Goal: Task Accomplishment & Management: Manage account settings

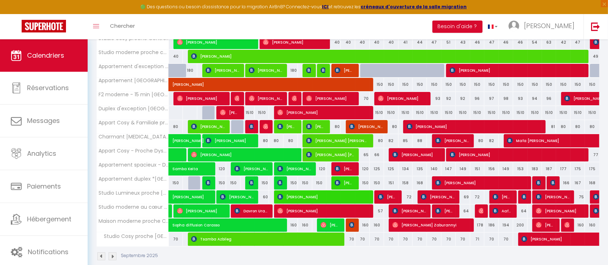
scroll to position [217, 0]
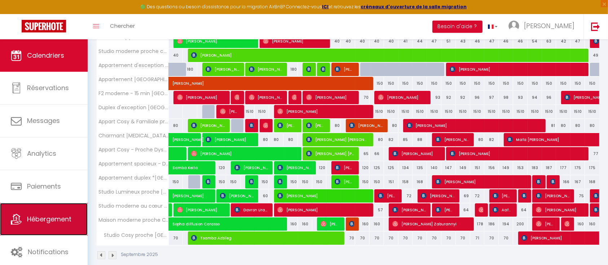
click at [50, 212] on link "Hébergement" at bounding box center [44, 219] width 88 height 32
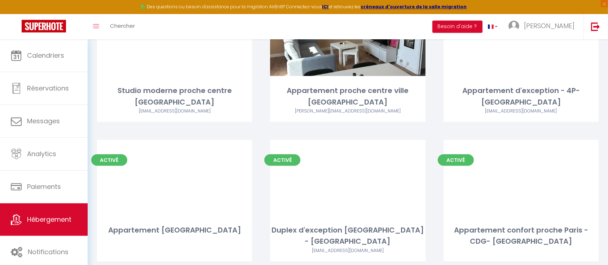
scroll to position [686, 0]
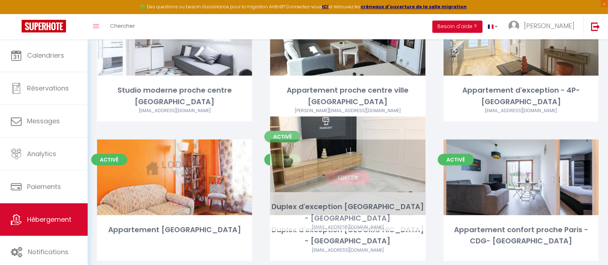
click at [352, 170] on link "Editer" at bounding box center [347, 177] width 43 height 14
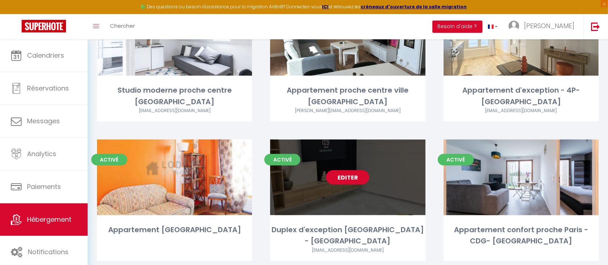
click at [355, 170] on link "Editer" at bounding box center [347, 177] width 43 height 14
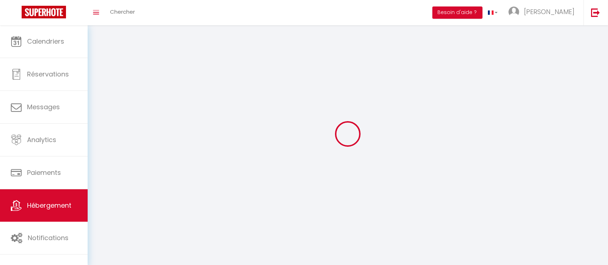
select select "1"
select select
select select "28"
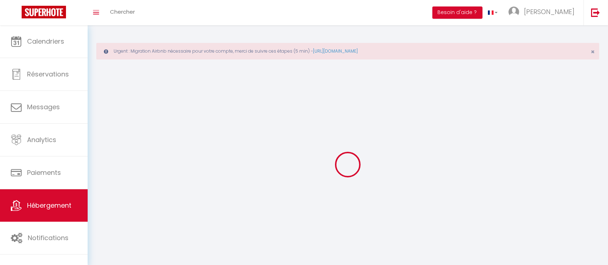
select select
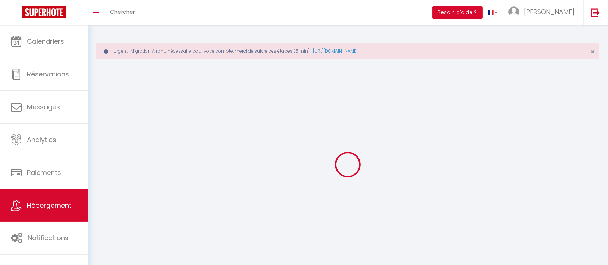
select select
checkbox input "false"
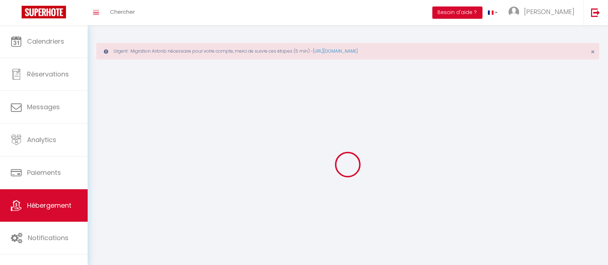
select select
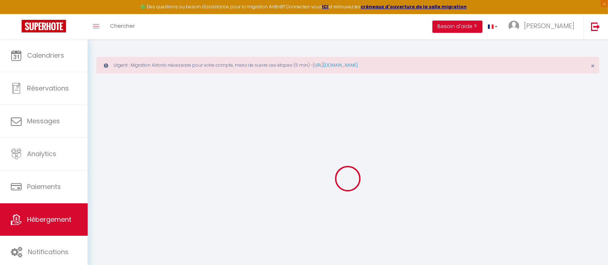
select select
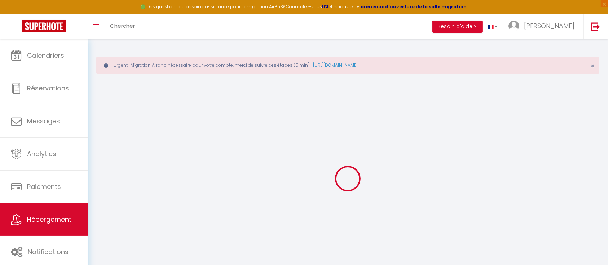
select select
checkbox input "false"
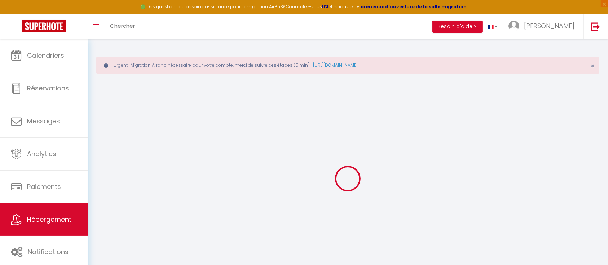
select select
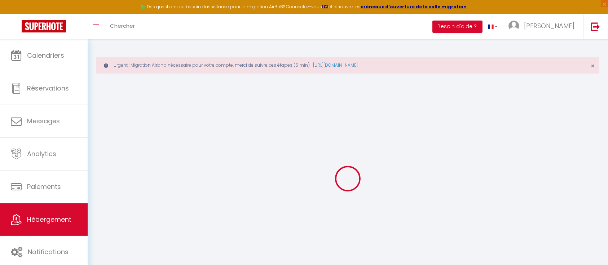
select select
checkbox input "false"
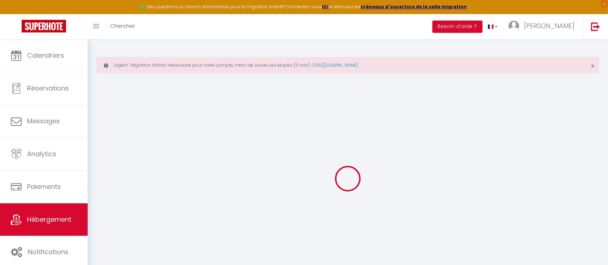
checkbox input "false"
select select
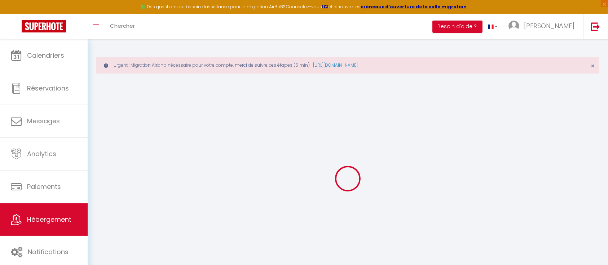
select select
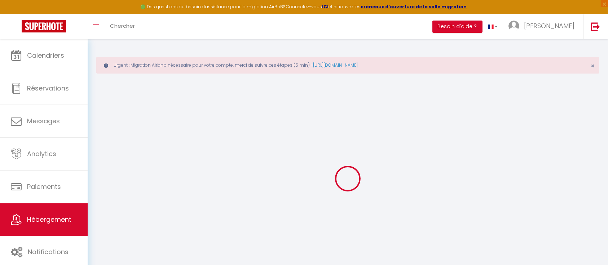
checkbox input "false"
select select
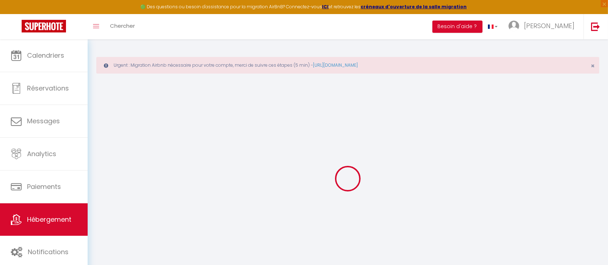
select select
type input "Duplex d'exception [GEOGRAPHIC_DATA] - [GEOGRAPHIC_DATA]"
type input "Proprio"
type input "[GEOGRAPHIC_DATA]"
type input "Residence belles loge 2"
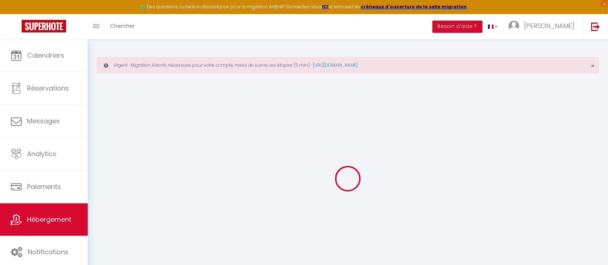
type input "40000"
type input "[GEOGRAPHIC_DATA]"
select select "6"
type input "5000"
select select
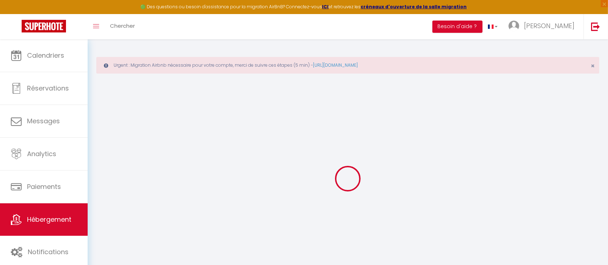
select select
type input "Résidence belles loge 2"
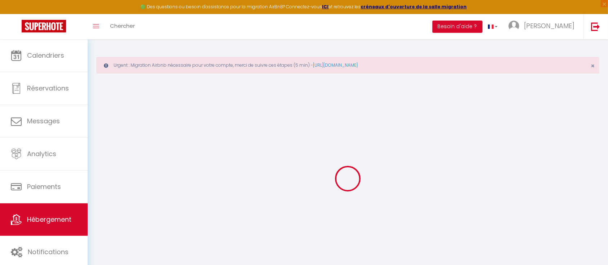
type input "40000"
type input "[GEOGRAPHIC_DATA]"
type input "[EMAIL_ADDRESS][DOMAIN_NAME]"
select select "5159"
checkbox input "false"
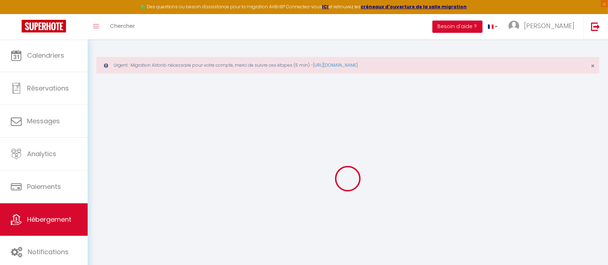
checkbox input "false"
checkbox input "true"
checkbox input "false"
select select "52"
type input "0"
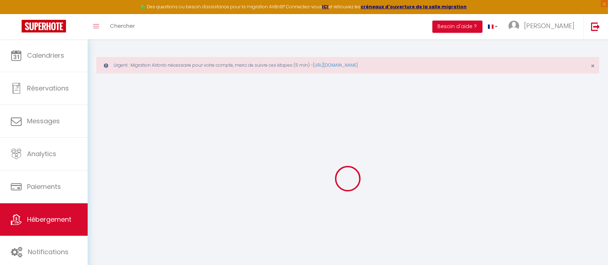
type input "0"
select select
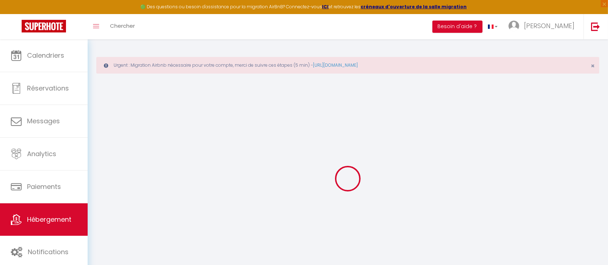
select select
checkbox input "false"
checkbox input "true"
checkbox input "false"
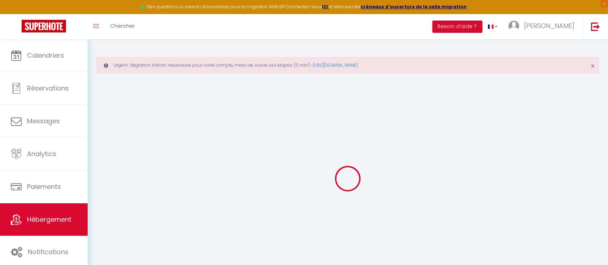
select select
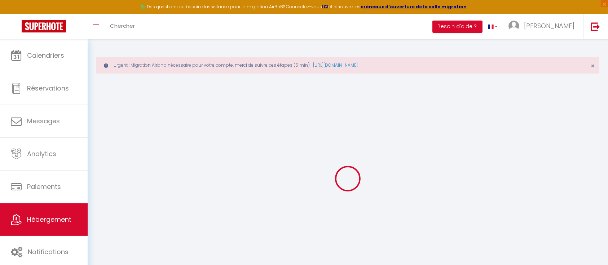
checkbox input "false"
checkbox input "true"
checkbox input "false"
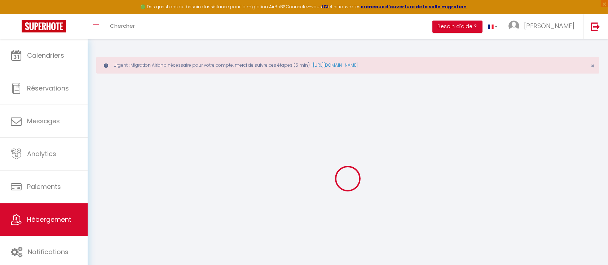
checkbox input "false"
checkbox input "true"
checkbox input "false"
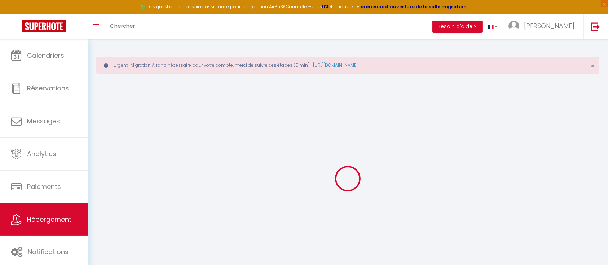
checkbox input "true"
checkbox input "false"
select select "15:00"
select select "23:45"
select select "11:00"
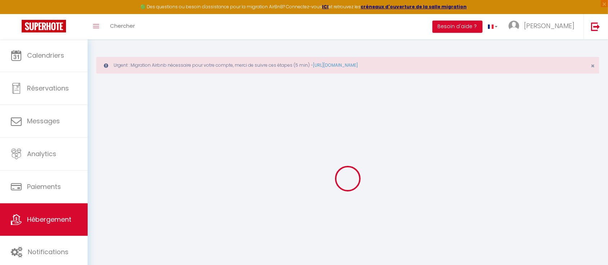
select select "30"
select select "120"
checkbox input "false"
checkbox input "true"
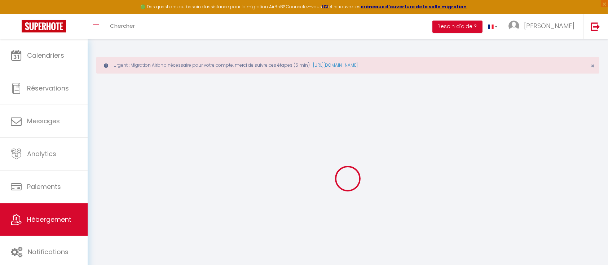
checkbox input "false"
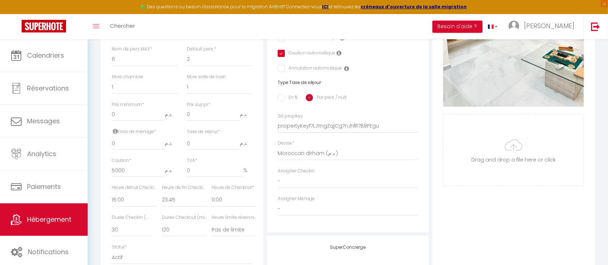
scroll to position [286, 0]
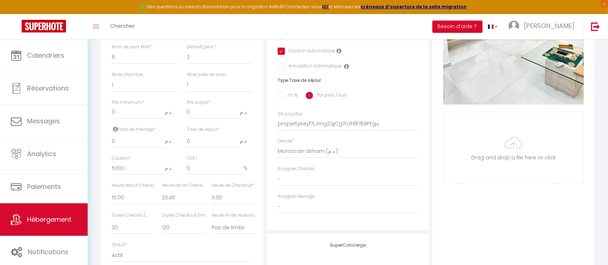
checkbox input "false"
checkbox input "true"
checkbox input "false"
click at [289, 157] on select "United Arab Emirates dirham (د.إ) [DEMOGRAPHIC_DATA] (Af) Swazi lilangeni (L) A…" at bounding box center [348, 152] width 141 height 14
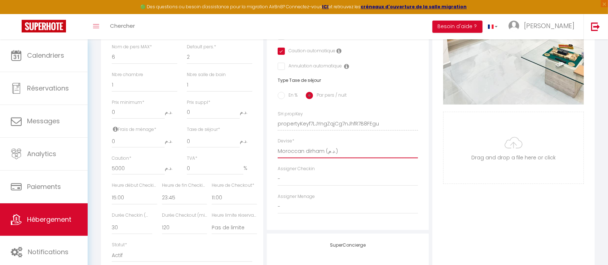
select select "28"
click at [278, 152] on select "United Arab Emirates dirham (د.إ) [DEMOGRAPHIC_DATA] (Af) Swazi lilangeni (L) A…" at bounding box center [348, 152] width 141 height 14
checkbox input "false"
checkbox input "true"
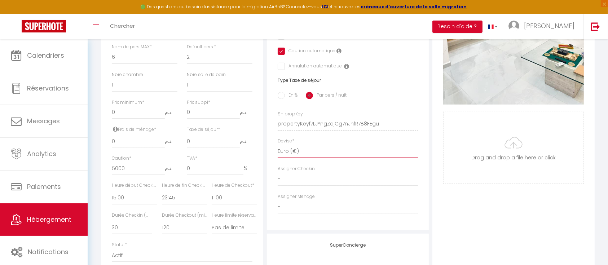
checkbox input "false"
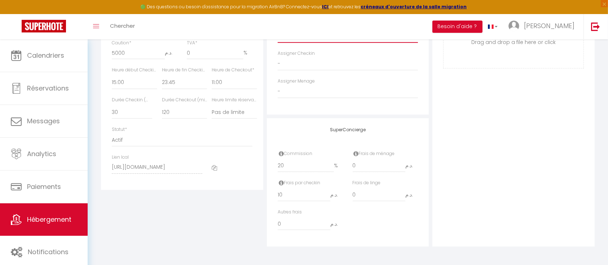
scroll to position [0, 0]
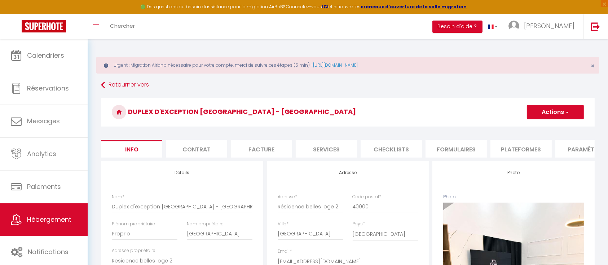
click at [565, 109] on span "button" at bounding box center [567, 112] width 5 height 7
click at [529, 126] on input "Enregistrer" at bounding box center [527, 127] width 27 height 7
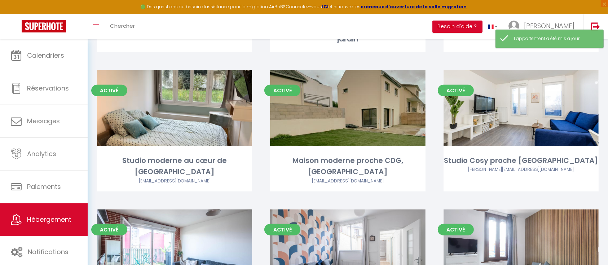
scroll to position [341, 0]
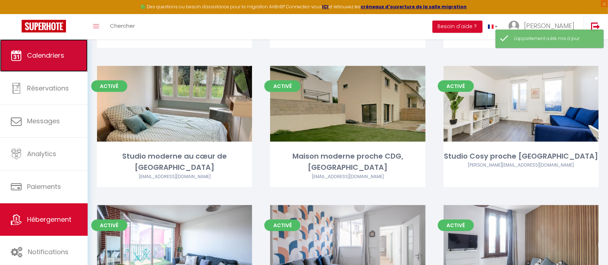
click at [56, 65] on link "Calendriers" at bounding box center [44, 55] width 88 height 32
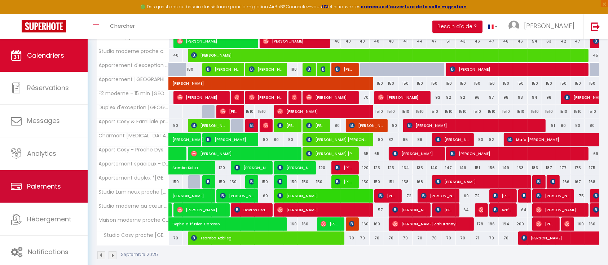
scroll to position [225, 0]
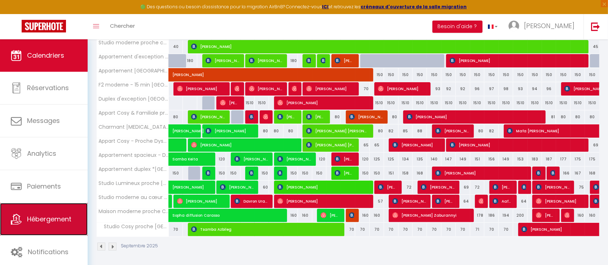
click at [63, 232] on link "Hébergement" at bounding box center [44, 219] width 88 height 32
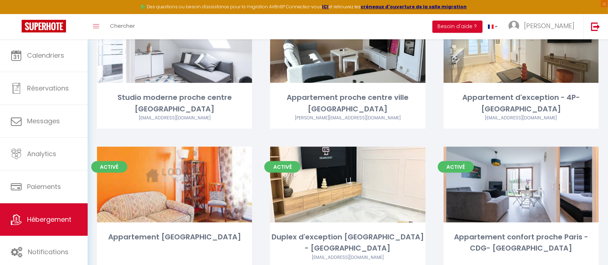
scroll to position [706, 0]
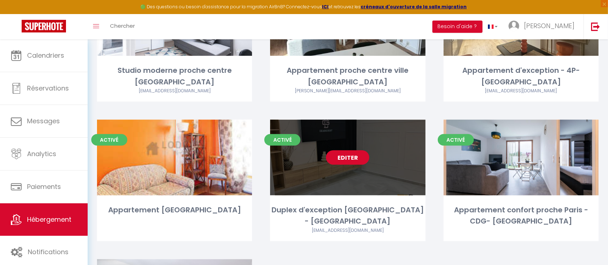
click at [344, 150] on link "Editer" at bounding box center [347, 157] width 43 height 14
select select "3"
select select "2"
select select "1"
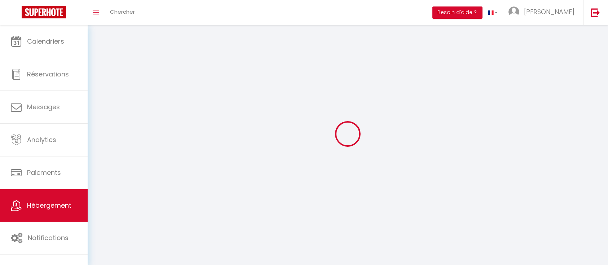
select select
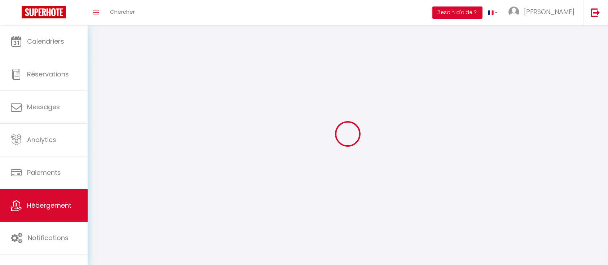
select select
checkbox input "false"
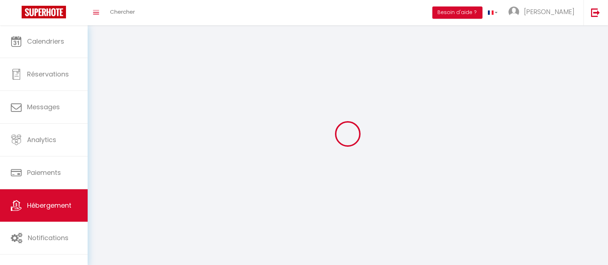
select select
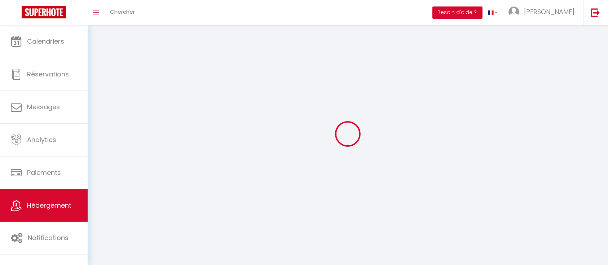
select select
checkbox input "false"
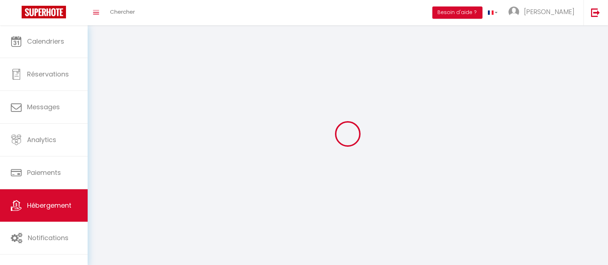
checkbox input "false"
select select
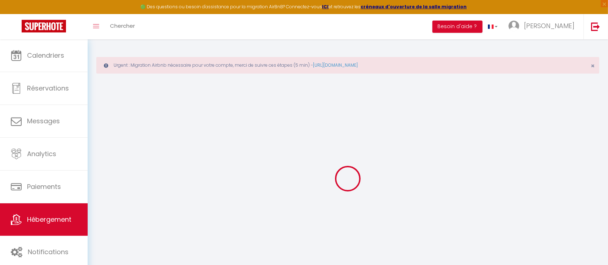
select select
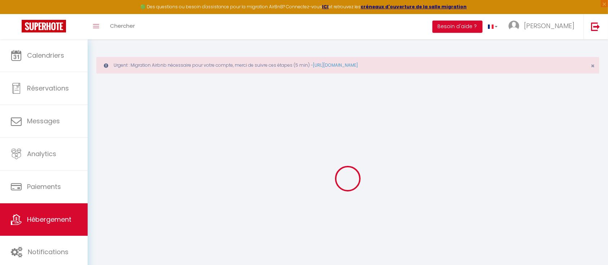
select select
checkbox input "false"
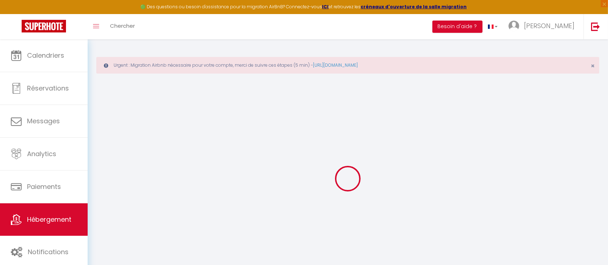
checkbox input "true"
checkbox input "false"
select select
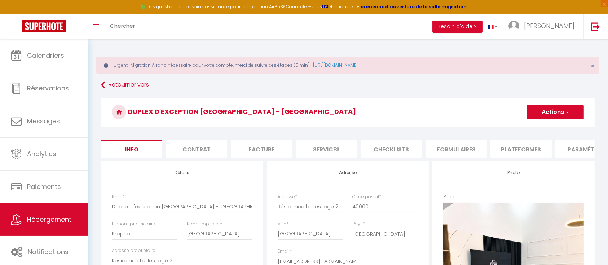
click at [509, 142] on li "Plateformes" at bounding box center [521, 149] width 61 height 18
select select
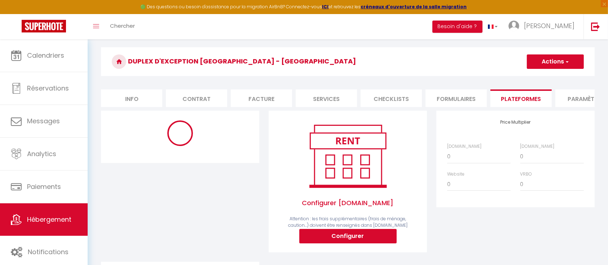
scroll to position [82, 0]
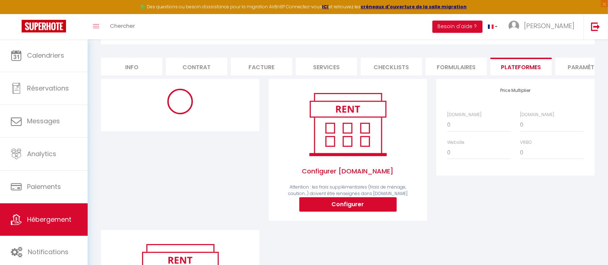
select select
select select "365"
select select "MAD"
select select
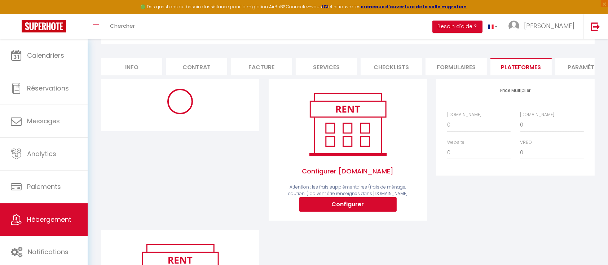
select select "3772-1500182818416401264"
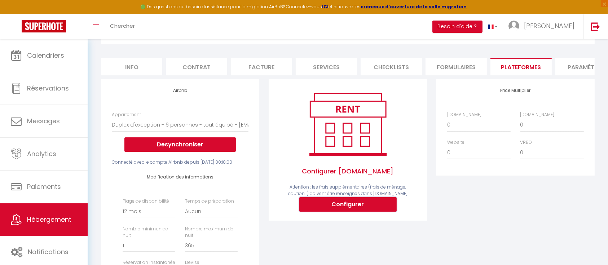
click at [338, 212] on button "Configurer" at bounding box center [347, 204] width 97 height 14
select select
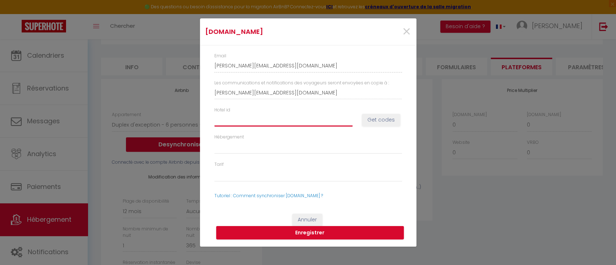
click at [262, 119] on input "Hotel id" at bounding box center [283, 119] width 138 height 13
paste input "14881318"
type input "14881318"
select select
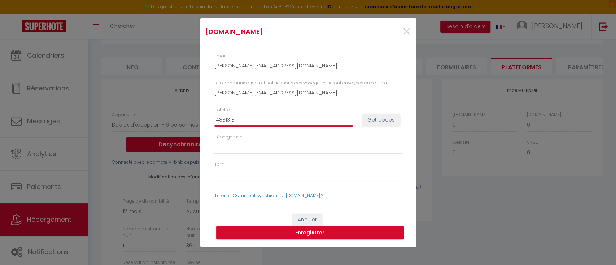
select select
type input "14881318"
click at [385, 126] on button "Get codes" at bounding box center [381, 120] width 38 height 12
select select
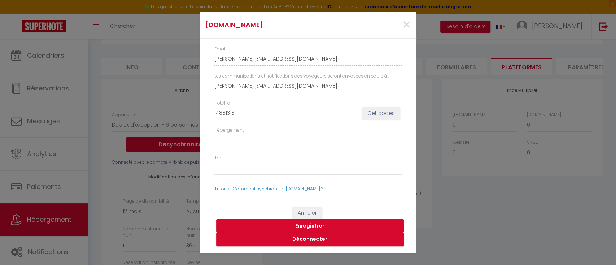
click at [307, 227] on button "Enregistrer" at bounding box center [310, 226] width 188 height 14
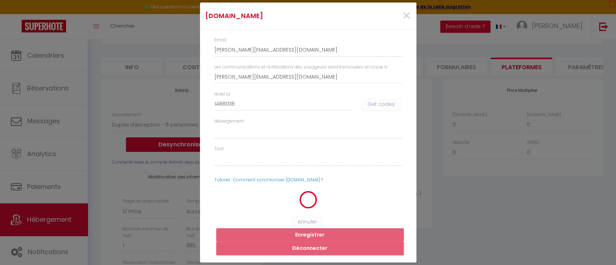
select select
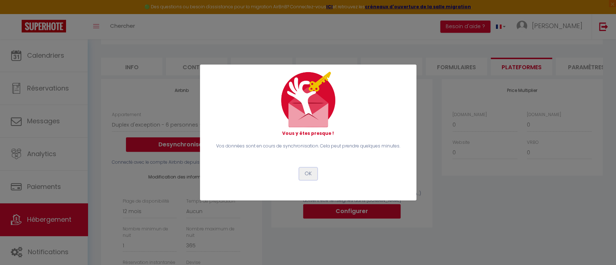
click at [308, 174] on button "OK" at bounding box center [308, 174] width 18 height 12
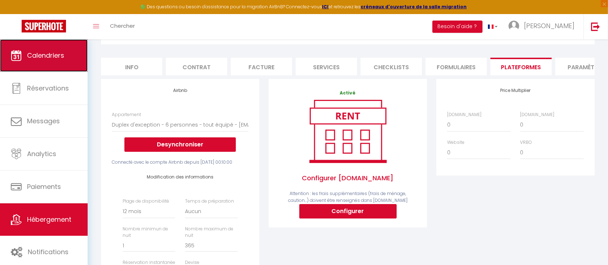
click at [22, 61] on link "Calendriers" at bounding box center [44, 55] width 88 height 32
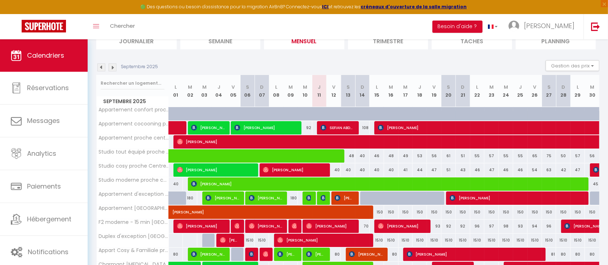
scroll to position [114, 0]
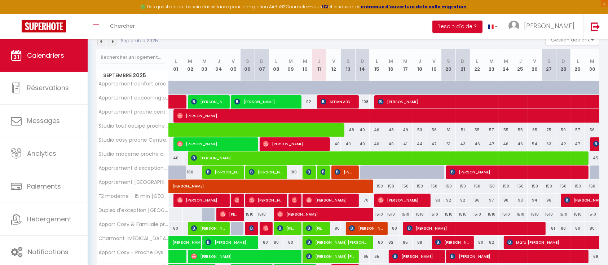
click at [376, 213] on div "1510" at bounding box center [377, 214] width 14 height 13
type input "1510"
type input "Lun 15 Septembre 2025"
type input "[DATE]"
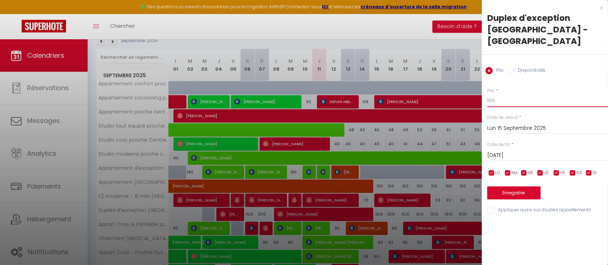
click at [508, 94] on input "1510" at bounding box center [547, 100] width 121 height 13
type input "1"
type input "95"
click at [526, 151] on input "[DATE]" at bounding box center [547, 155] width 121 height 9
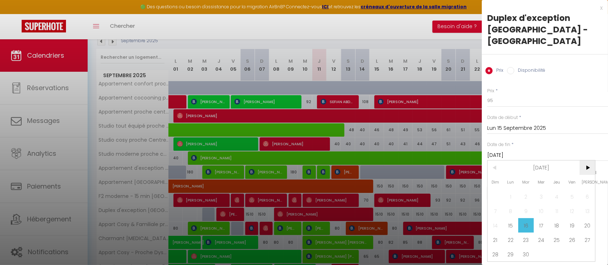
click at [588, 161] on span ">" at bounding box center [588, 168] width 16 height 14
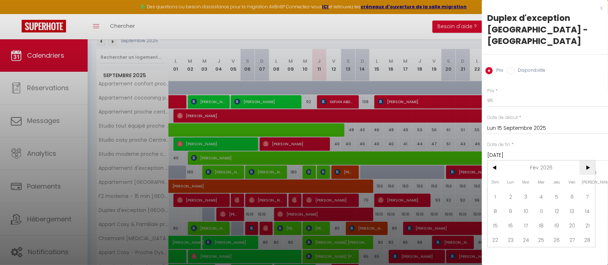
click at [588, 161] on span ">" at bounding box center [588, 168] width 16 height 14
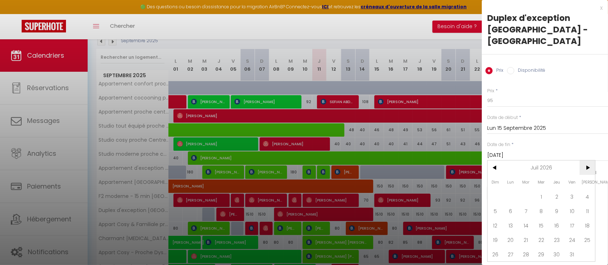
click at [588, 161] on span ">" at bounding box center [588, 168] width 16 height 14
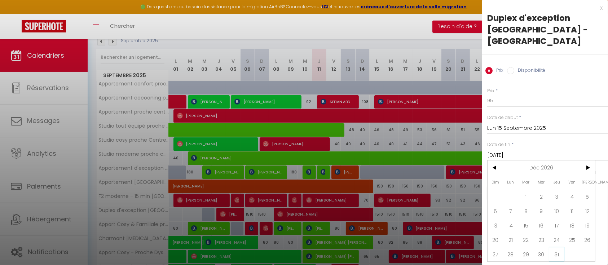
click at [558, 247] on span "31" at bounding box center [557, 254] width 16 height 14
type input "Jeu 31 Décembre 2026"
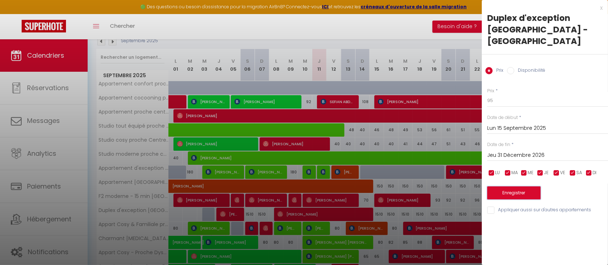
click at [516, 187] on button "Enregistrer" at bounding box center [513, 193] width 53 height 13
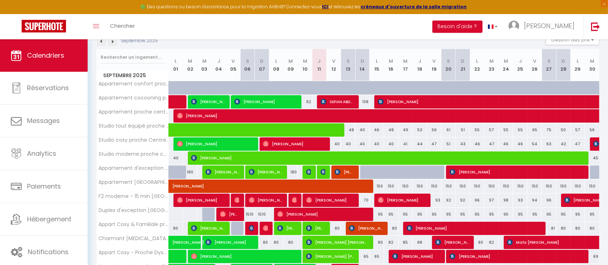
click at [381, 213] on div "95" at bounding box center [377, 214] width 14 height 13
type input "95"
type input "Lun 15 Septembre 2025"
type input "[DATE]"
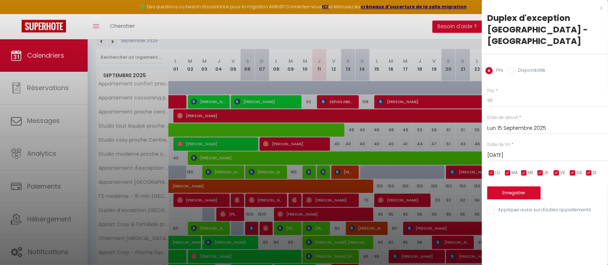
click at [515, 67] on label "Disponibilité" at bounding box center [529, 71] width 31 height 8
click at [514, 67] on input "Disponibilité" at bounding box center [510, 70] width 7 height 7
radio input "true"
radio input "false"
click at [531, 152] on input "[DATE]" at bounding box center [547, 156] width 121 height 9
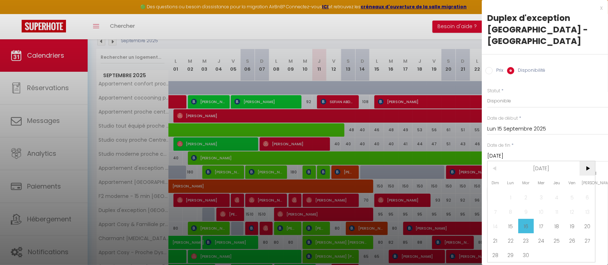
click at [584, 161] on span ">" at bounding box center [588, 168] width 16 height 14
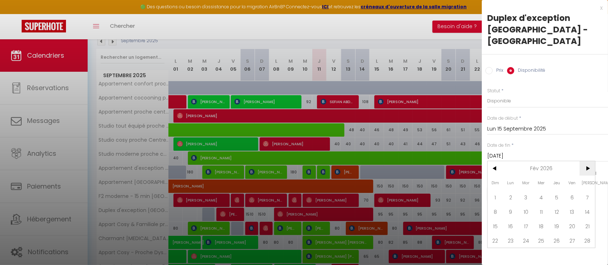
click at [584, 161] on span ">" at bounding box center [588, 168] width 16 height 14
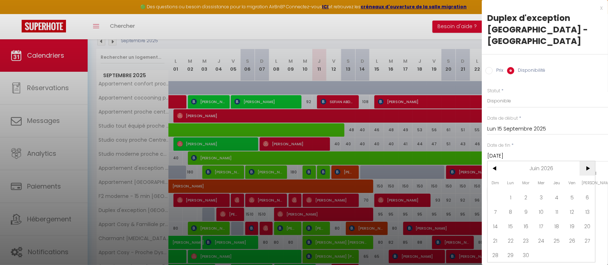
click at [584, 161] on span ">" at bounding box center [588, 168] width 16 height 14
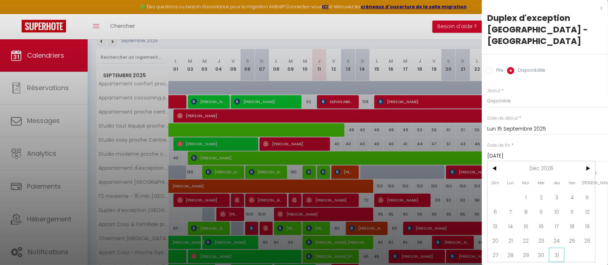
click at [562, 248] on span "31" at bounding box center [557, 255] width 16 height 14
type input "Jeu 31 Décembre 2026"
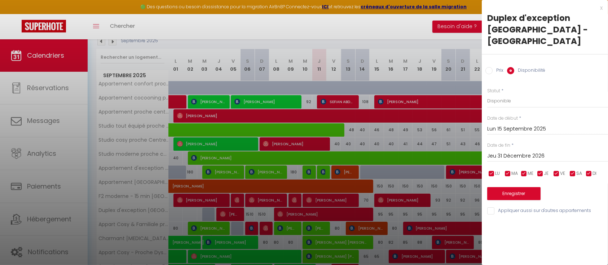
click at [497, 67] on label "Prix" at bounding box center [498, 71] width 11 height 8
click at [493, 67] on input "Prix" at bounding box center [489, 70] width 7 height 7
radio input "true"
click at [514, 55] on div "Prix Disponibilité" at bounding box center [545, 66] width 126 height 24
click at [511, 67] on input "Disponibilité" at bounding box center [510, 70] width 7 height 7
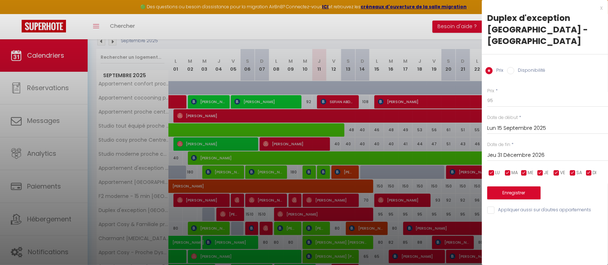
radio input "true"
radio input "false"
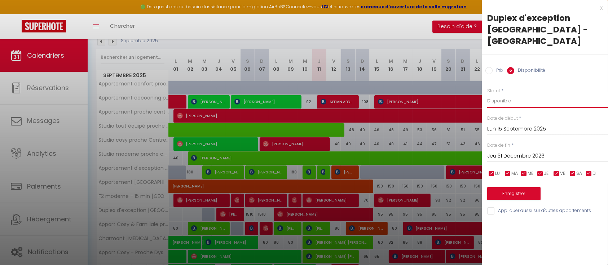
click at [507, 94] on select "Disponible Indisponible" at bounding box center [547, 101] width 121 height 14
select select "0"
click at [487, 94] on select "Disponible Indisponible" at bounding box center [547, 101] width 121 height 14
click at [519, 187] on button "Enregistrer" at bounding box center [513, 193] width 53 height 13
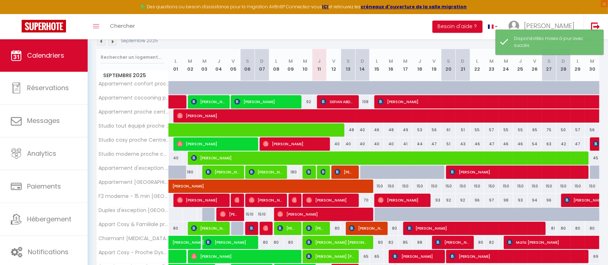
click at [376, 213] on div at bounding box center [382, 215] width 14 height 14
select select "1"
type input "Lun 15 Septembre 2025"
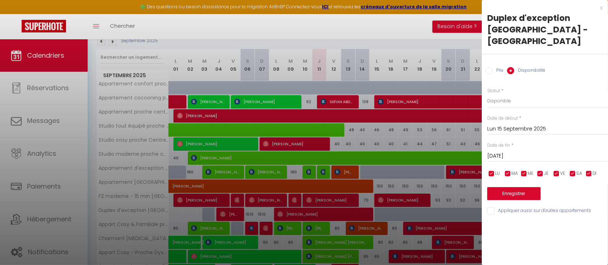
click at [514, 152] on input "[DATE]" at bounding box center [547, 156] width 121 height 9
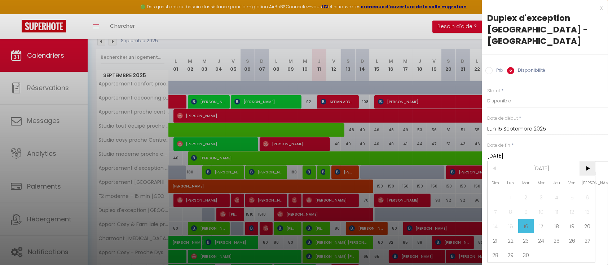
click at [589, 161] on span ">" at bounding box center [588, 168] width 16 height 14
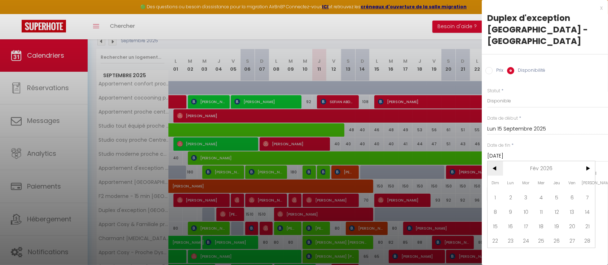
click at [493, 161] on span "<" at bounding box center [496, 168] width 16 height 14
click at [545, 248] on span "31" at bounding box center [542, 255] width 16 height 14
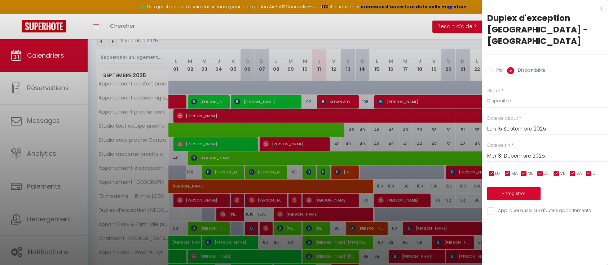
click at [551, 152] on input "Mer 31 Décembre 2025" at bounding box center [547, 156] width 121 height 9
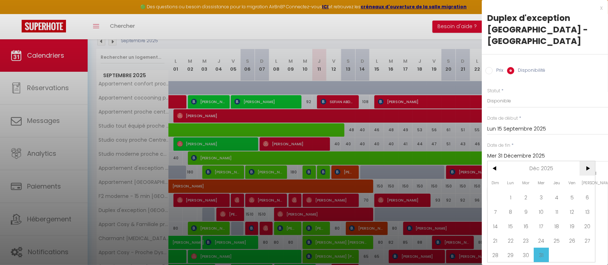
click at [588, 161] on span ">" at bounding box center [588, 168] width 16 height 14
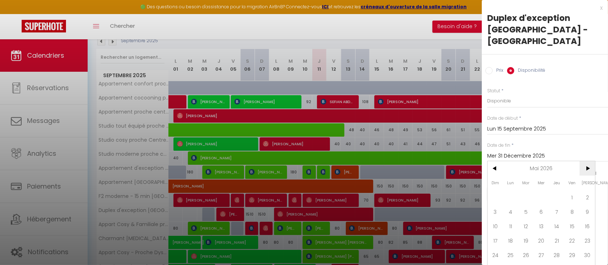
click at [588, 161] on span ">" at bounding box center [588, 168] width 16 height 14
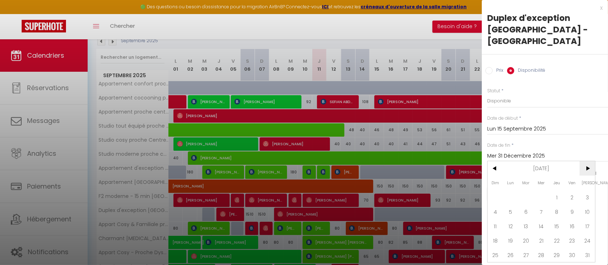
click at [588, 161] on span ">" at bounding box center [588, 168] width 16 height 14
click at [559, 248] on span "31" at bounding box center [557, 255] width 16 height 14
type input "Jeu 31 Décembre 2026"
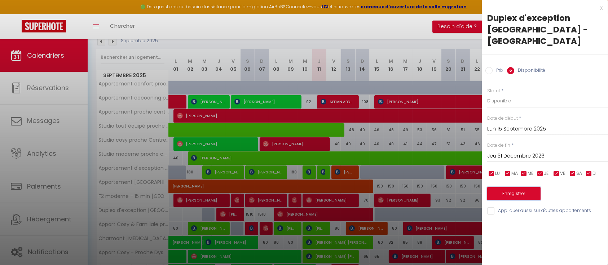
click at [518, 187] on button "Enregistrer" at bounding box center [513, 193] width 53 height 13
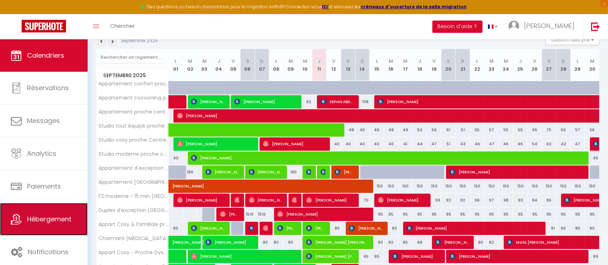
click at [51, 223] on span "Hébergement" at bounding box center [49, 219] width 44 height 9
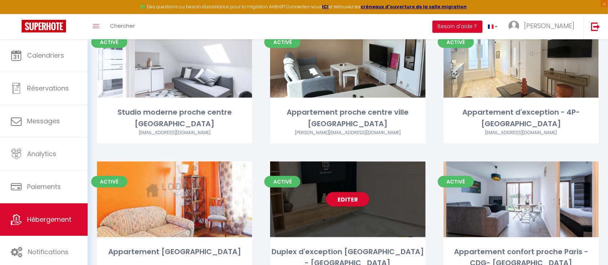
scroll to position [662, 0]
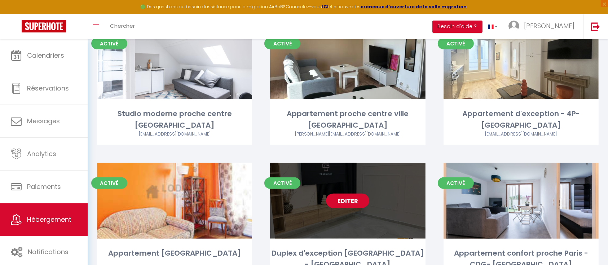
click at [345, 194] on link "Editer" at bounding box center [347, 201] width 43 height 14
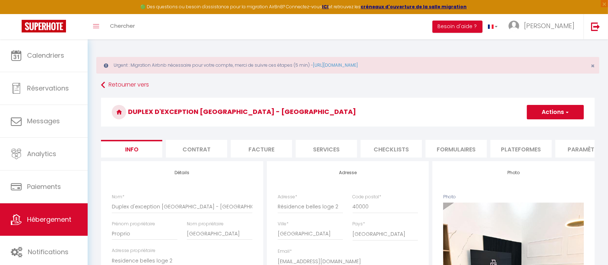
click at [337, 148] on li "Services" at bounding box center [326, 149] width 61 height 18
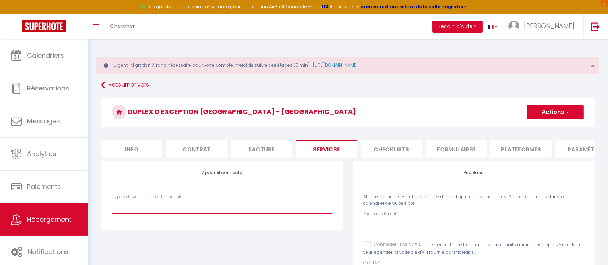
click at [230, 212] on select "Types de verrouillage de compte" at bounding box center [222, 207] width 220 height 14
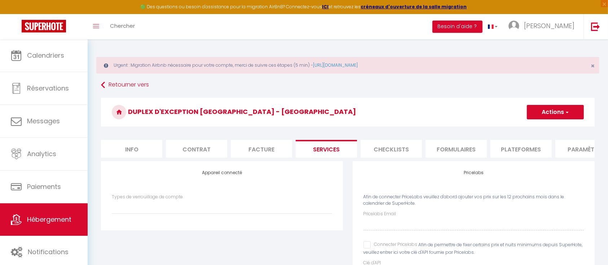
click at [365, 249] on input "Connecter Pricelabs" at bounding box center [391, 244] width 54 height 7
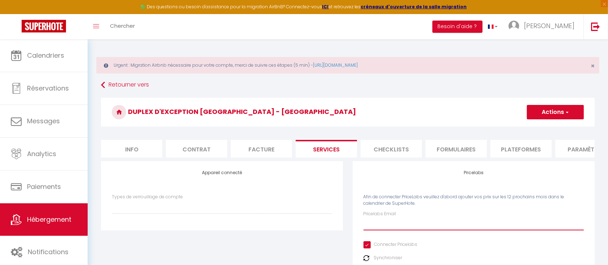
click at [381, 229] on input "Pricelabs Email" at bounding box center [474, 224] width 220 height 13
click at [562, 114] on button "Actions" at bounding box center [555, 112] width 57 height 14
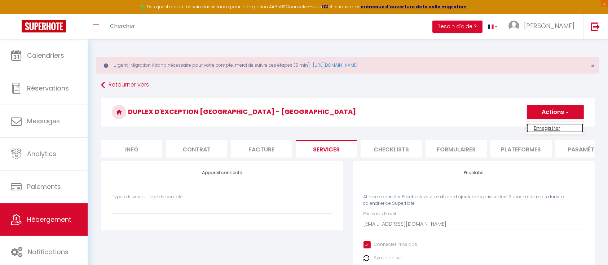
click at [551, 129] on link "Enregistrer" at bounding box center [555, 127] width 57 height 9
